Goal: Task Accomplishment & Management: Use online tool/utility

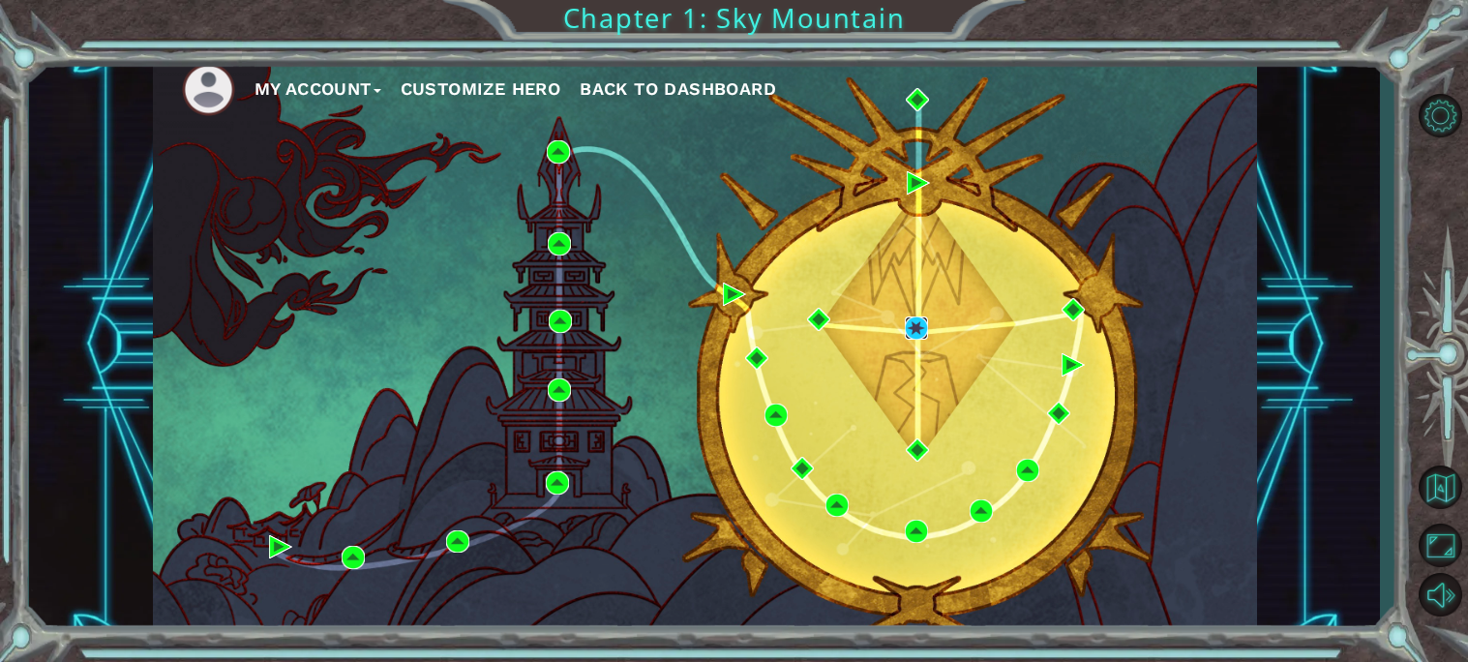
click at [907, 328] on img at bounding box center [916, 327] width 23 height 23
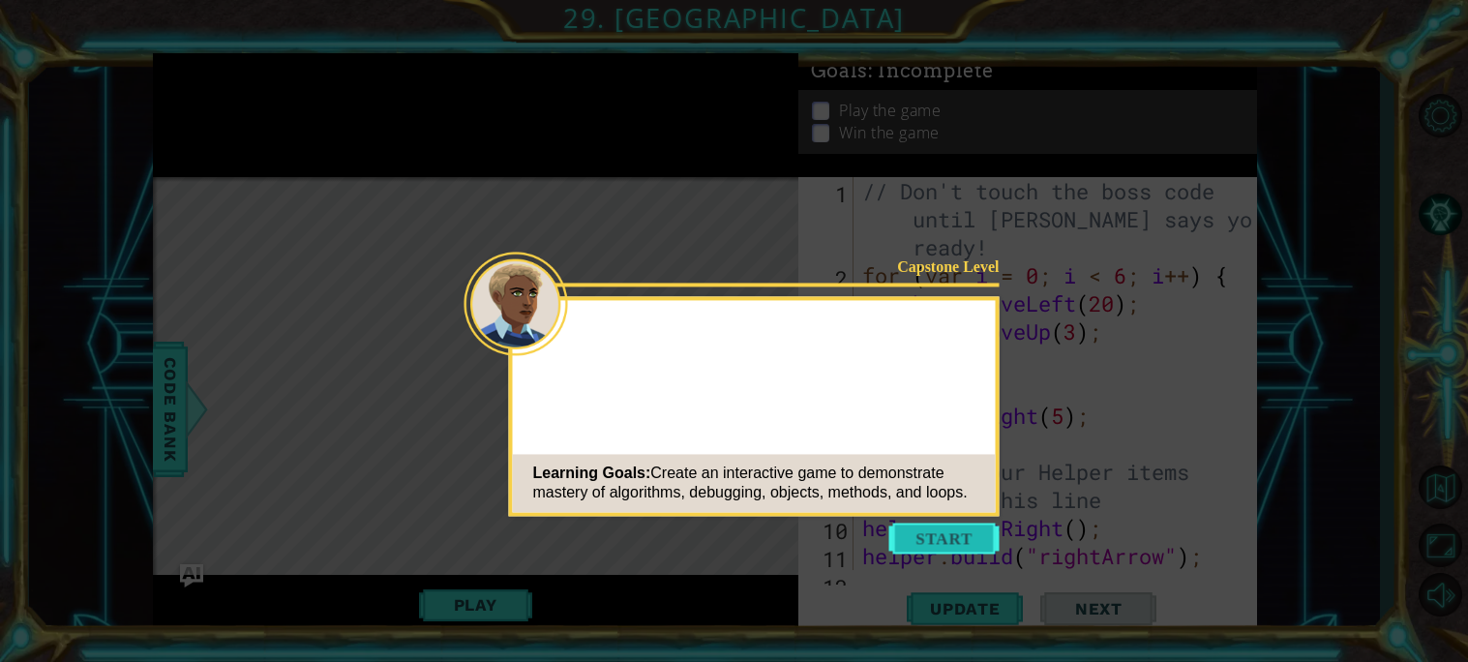
click at [941, 526] on button "Start" at bounding box center [944, 537] width 110 height 31
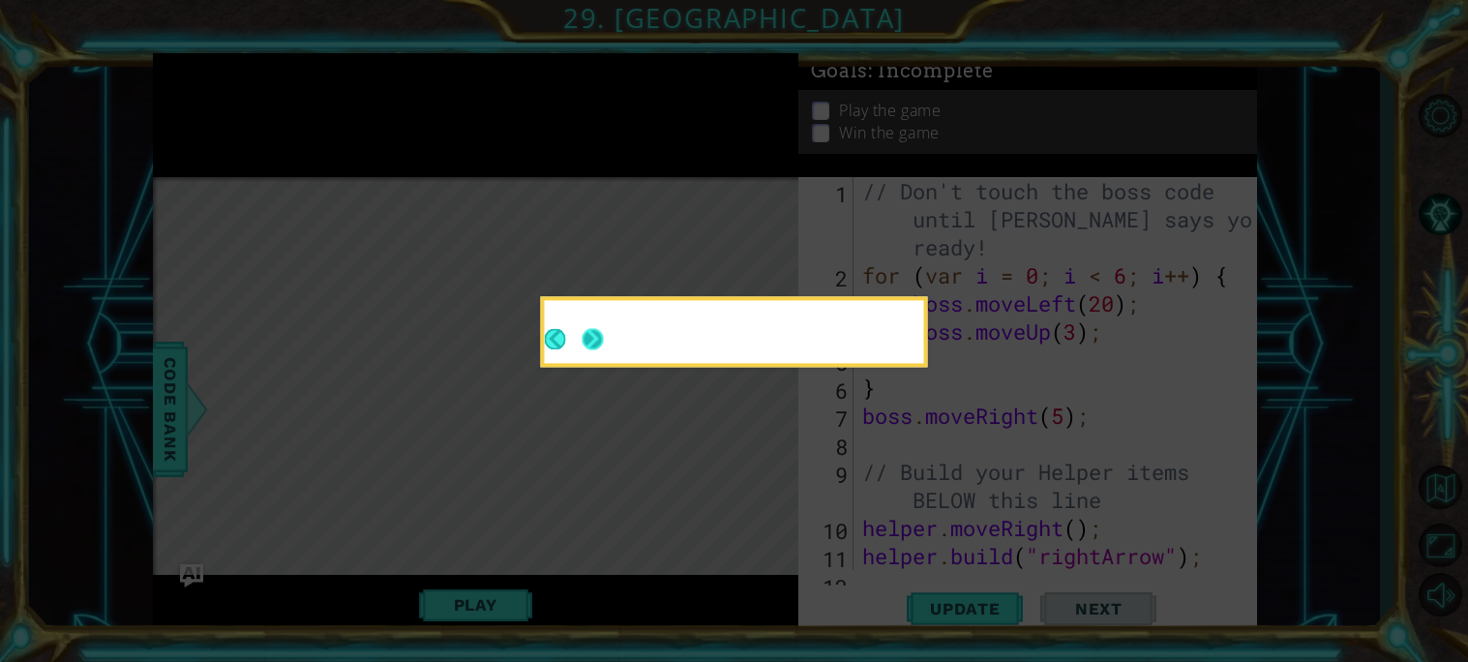
click at [590, 334] on button "Next" at bounding box center [592, 338] width 21 height 21
click at [595, 334] on button "Next" at bounding box center [592, 338] width 21 height 21
click at [595, 334] on icon at bounding box center [734, 331] width 1468 height 662
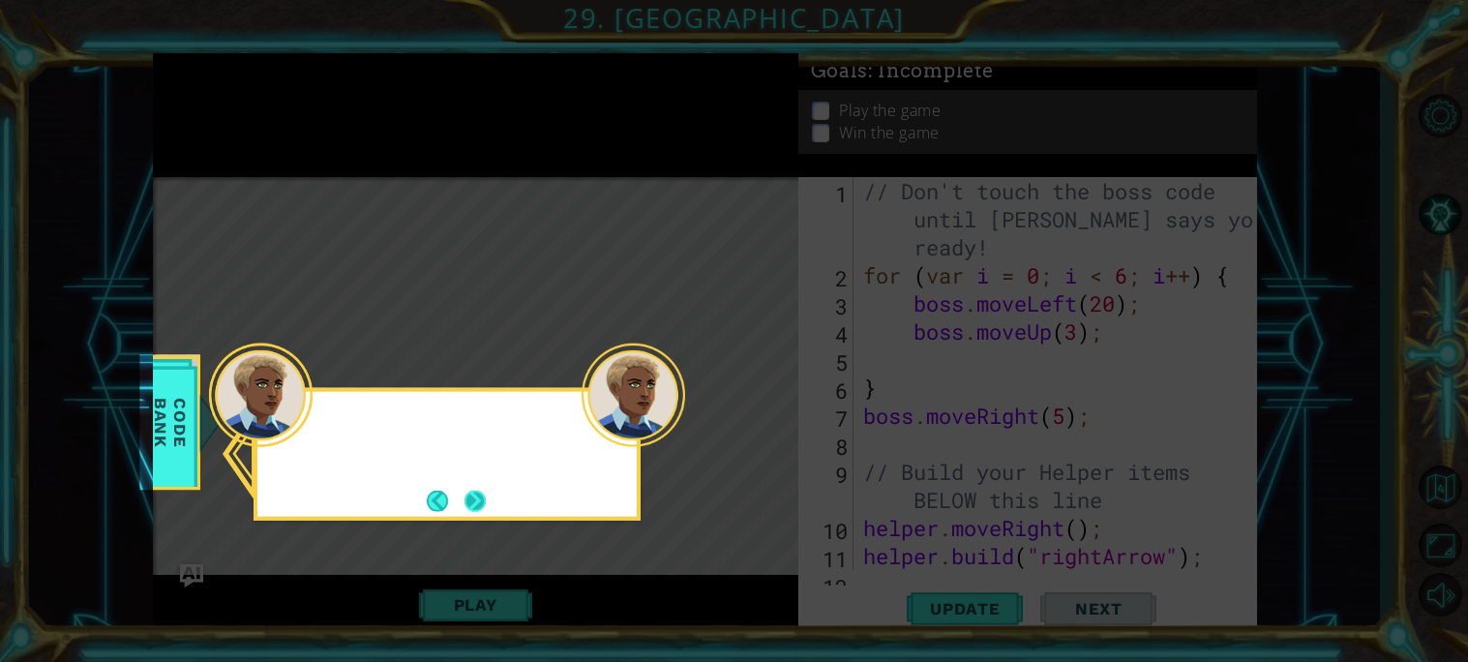
click at [475, 494] on button "Next" at bounding box center [474, 500] width 21 height 21
click at [475, 494] on icon at bounding box center [734, 331] width 1468 height 662
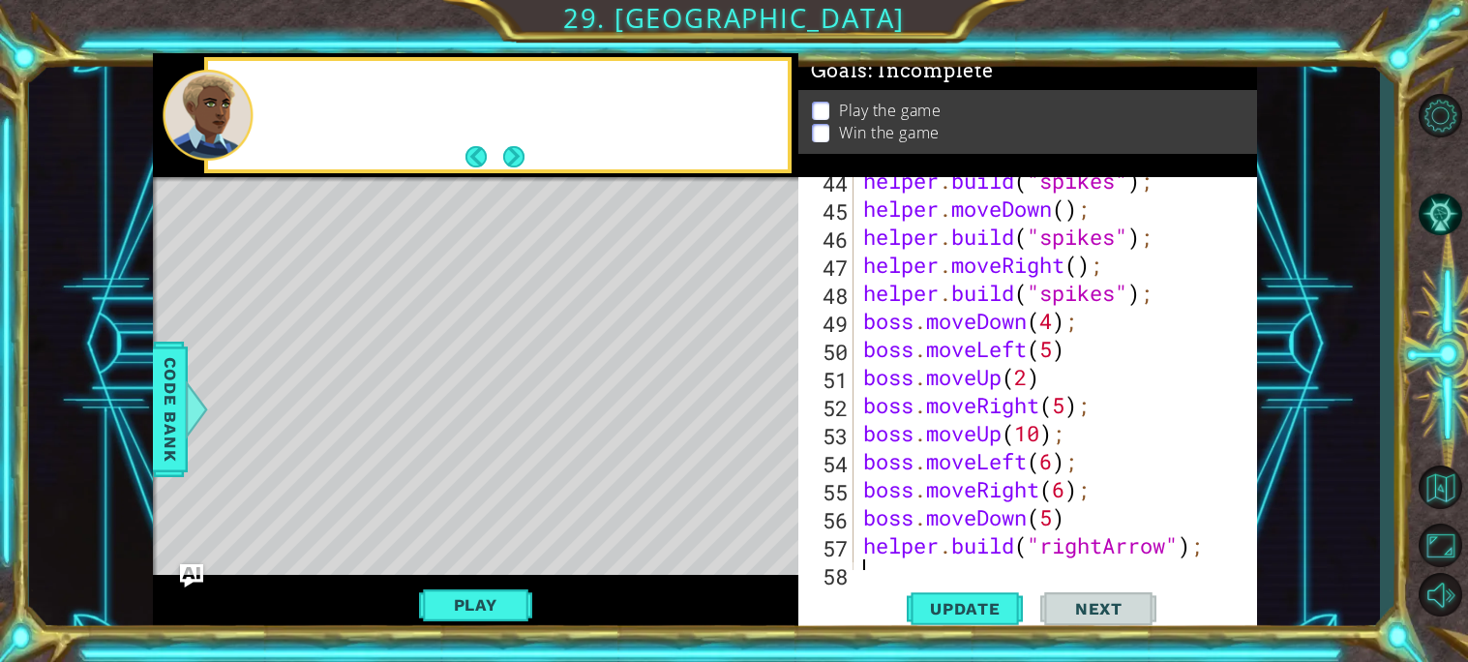
scroll to position [1318, 0]
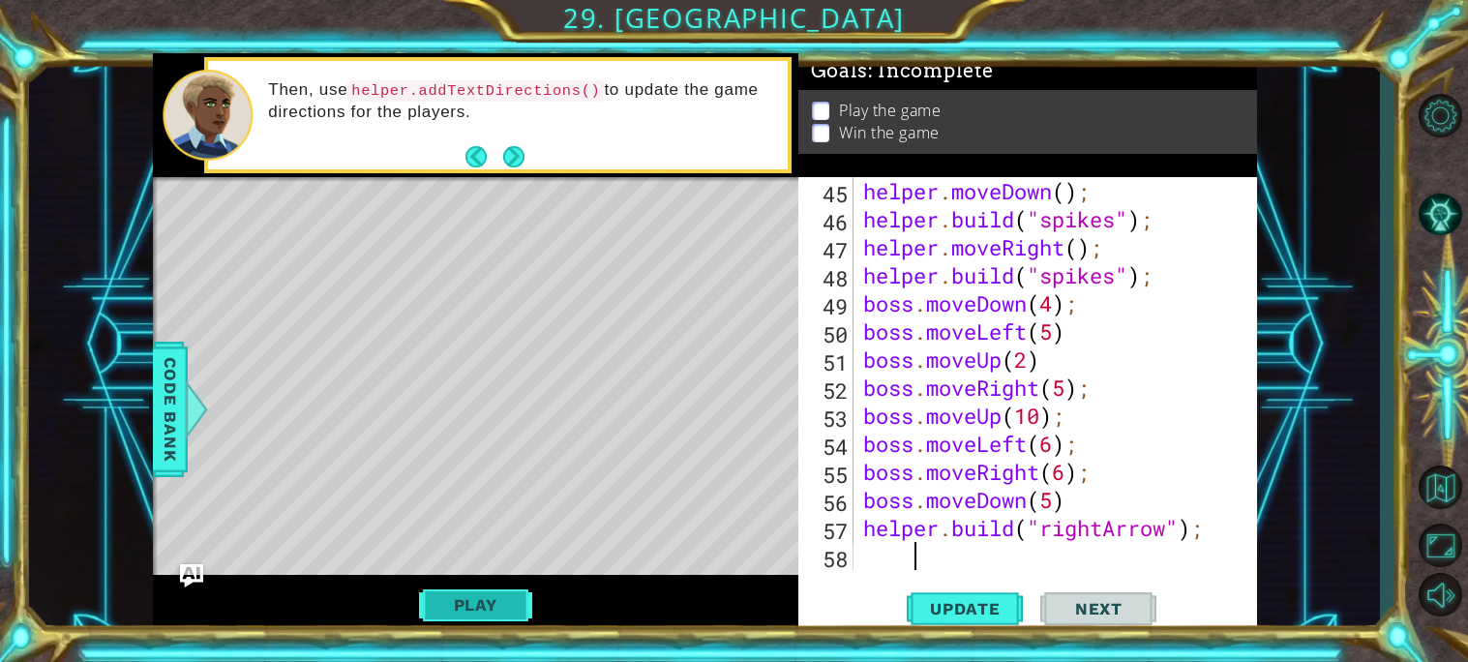
click at [473, 601] on button "Play" at bounding box center [475, 604] width 113 height 37
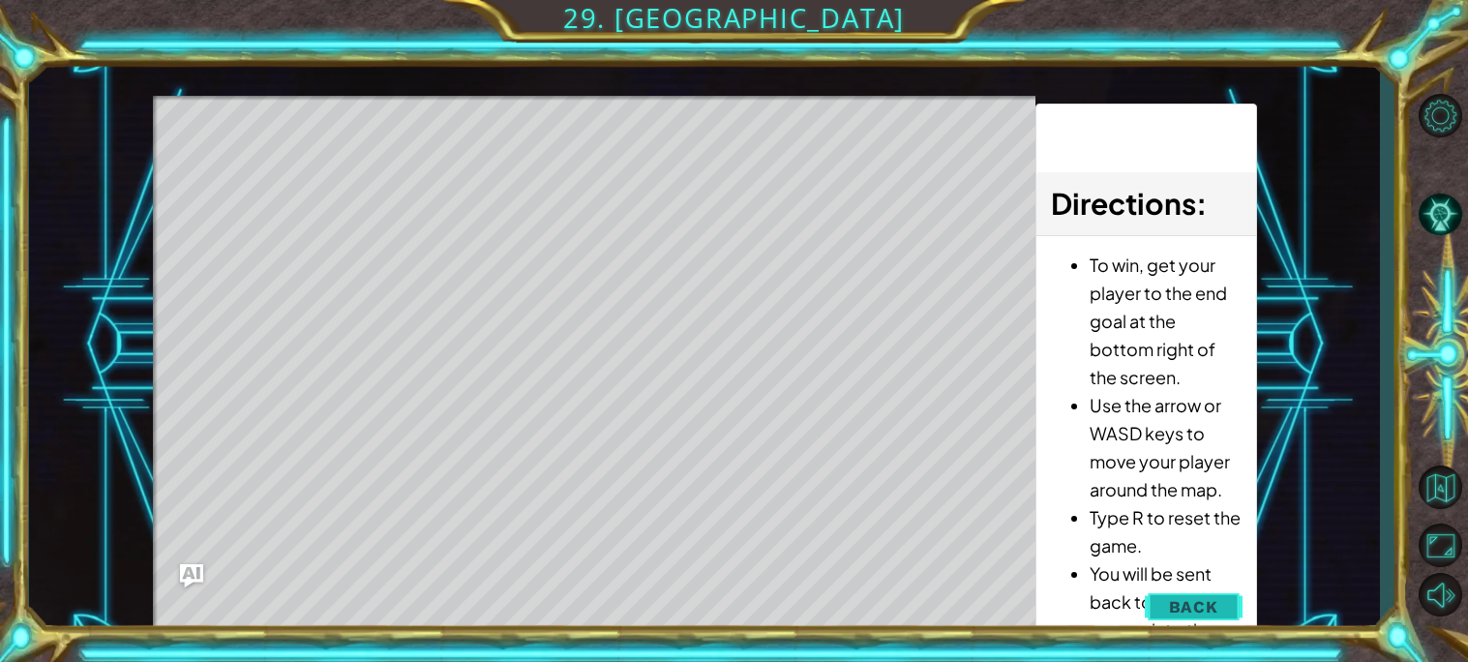
click at [1198, 593] on button "Back" at bounding box center [1193, 606] width 98 height 39
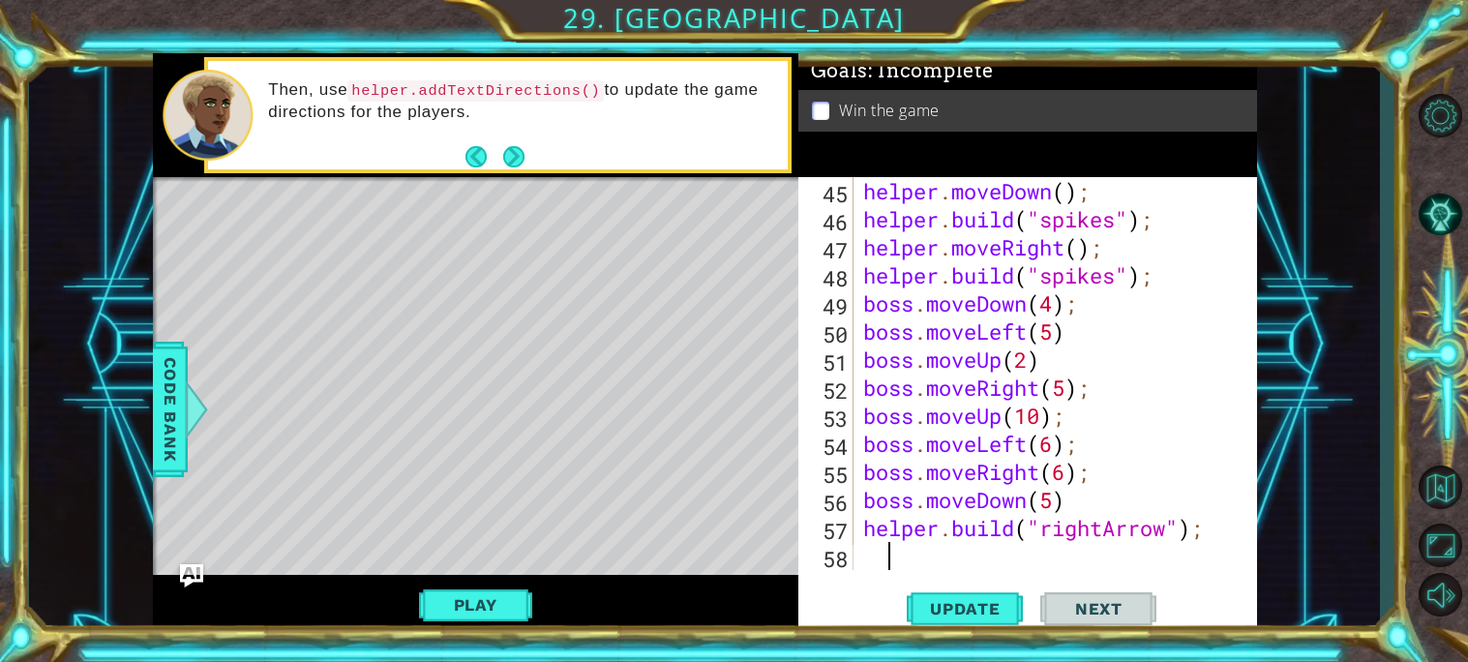
click at [886, 562] on div "helper . moveDown ( ) ; helper . build ( "spikes" ) ; helper . moveRight ( ) ; …" at bounding box center [1060, 401] width 402 height 449
